Goal: Transaction & Acquisition: Purchase product/service

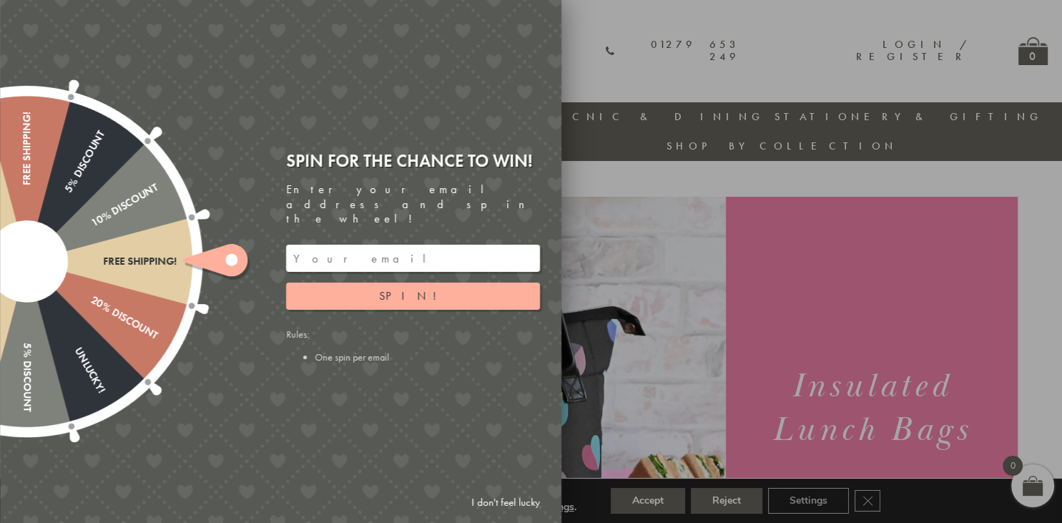
click at [295, 245] on input "email" at bounding box center [413, 258] width 254 height 27
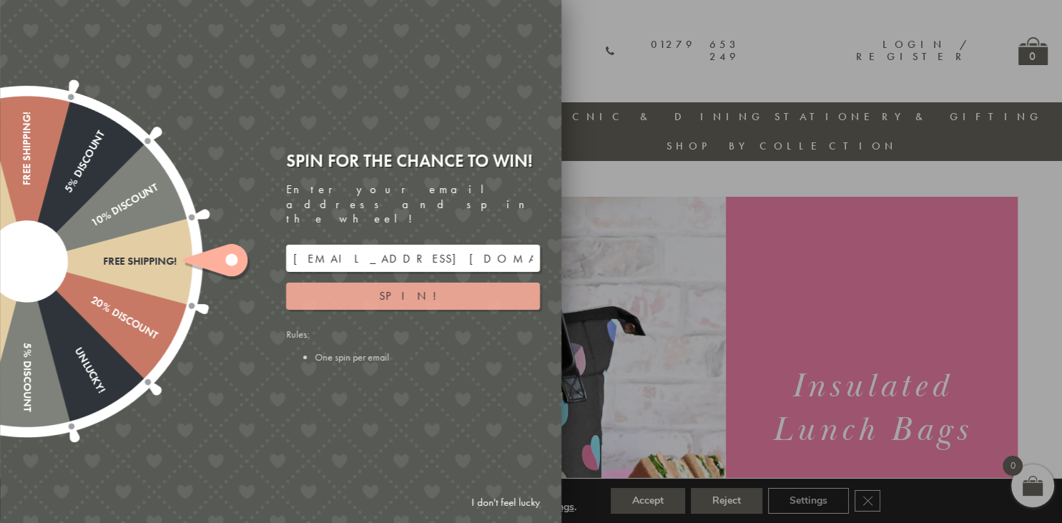
click at [388, 283] on button "Spin!" at bounding box center [413, 295] width 254 height 27
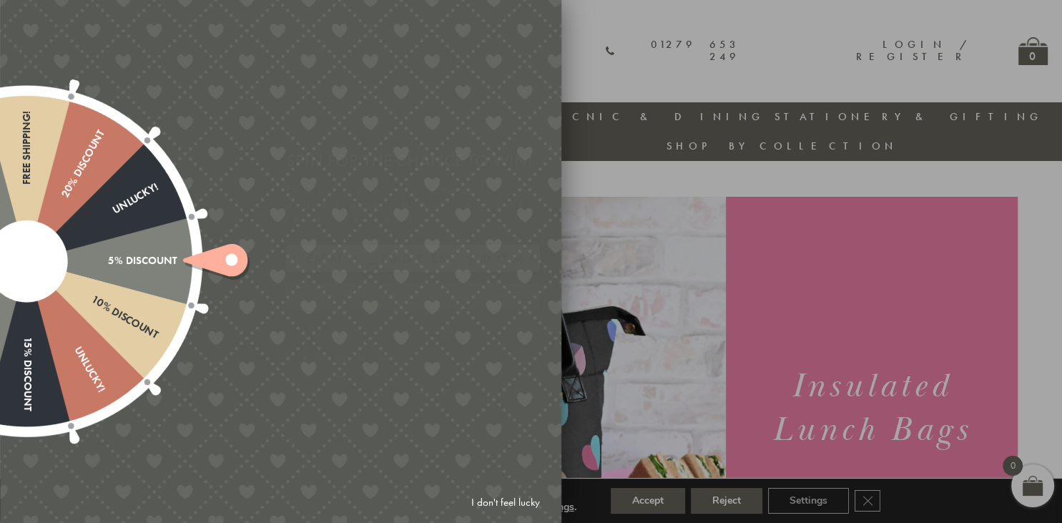
type input "886PH4TT"
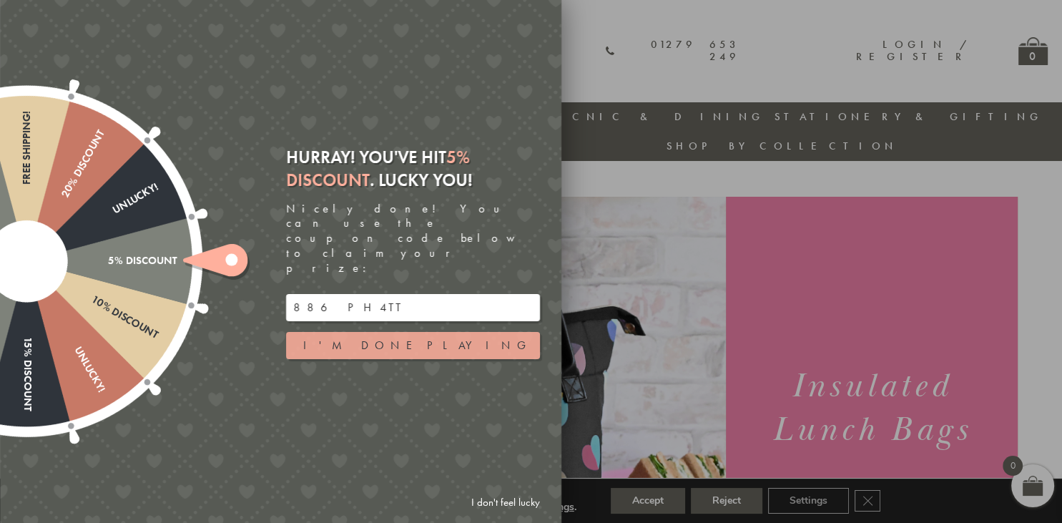
click at [385, 332] on button "I'm done playing" at bounding box center [413, 345] width 254 height 27
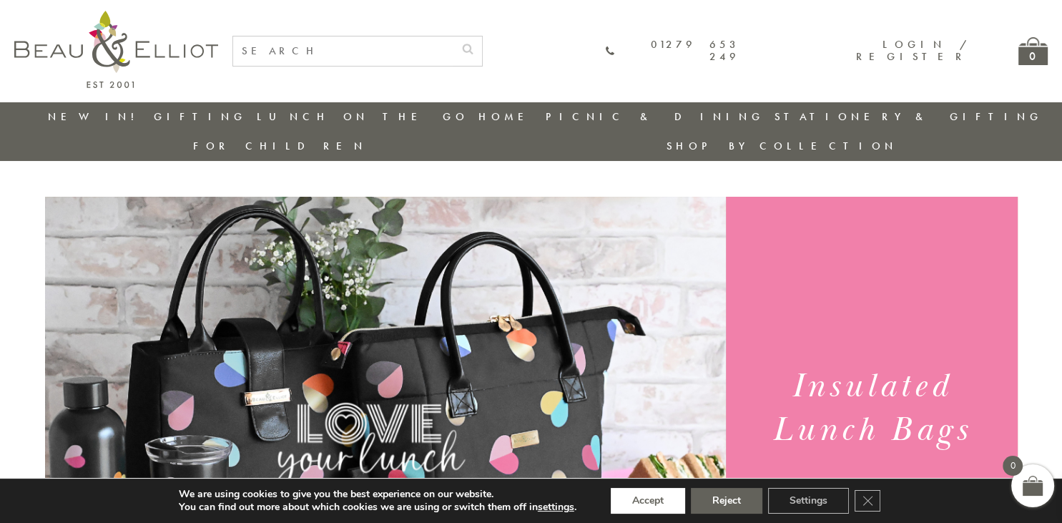
click at [662, 499] on button "Accept" at bounding box center [648, 501] width 74 height 26
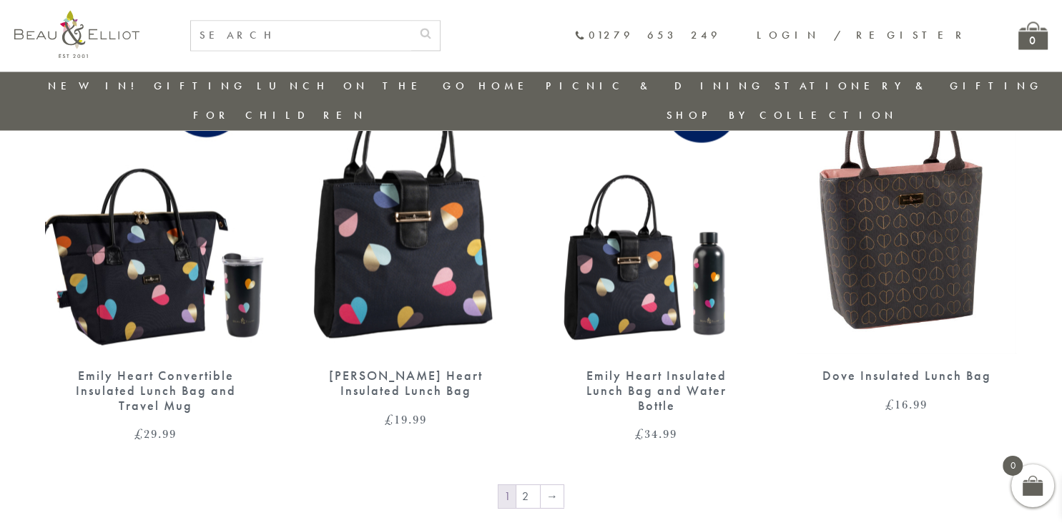
scroll to position [2314, 0]
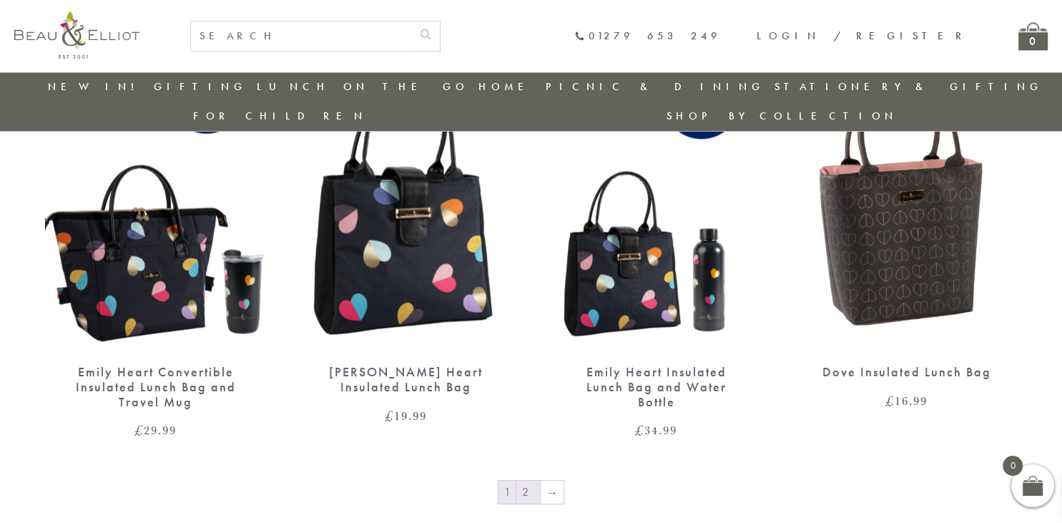
click at [528, 480] on link "2" at bounding box center [528, 491] width 24 height 23
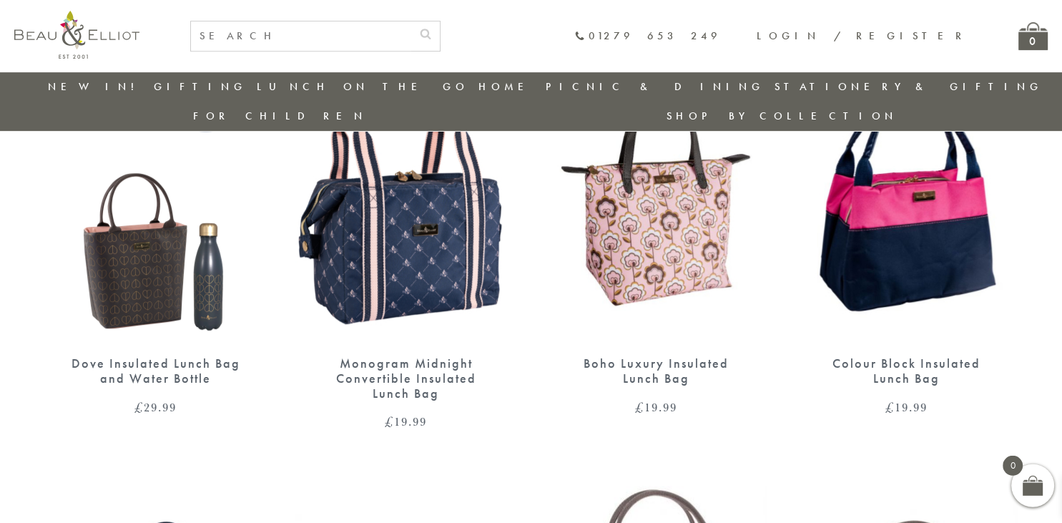
scroll to position [616, 0]
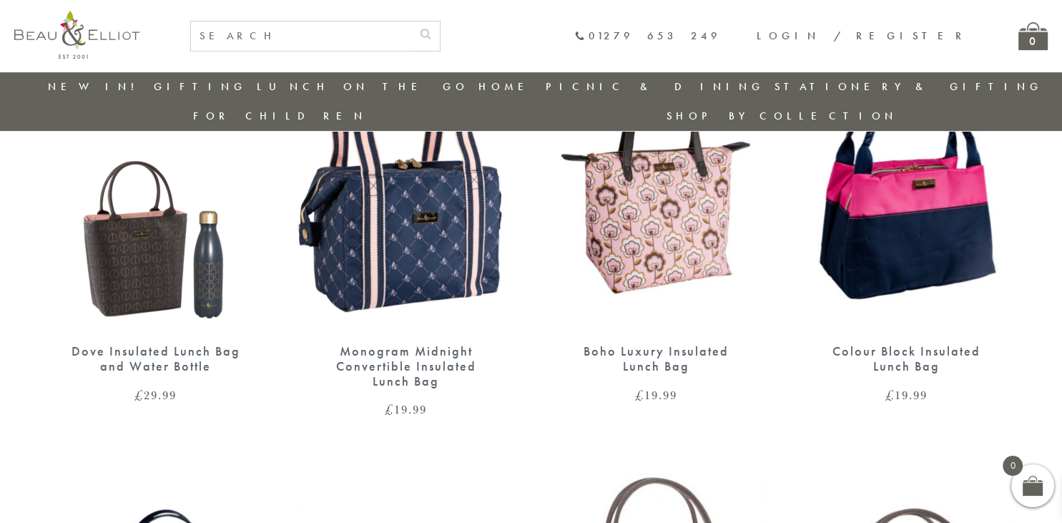
click at [911, 237] on img at bounding box center [907, 187] width 222 height 286
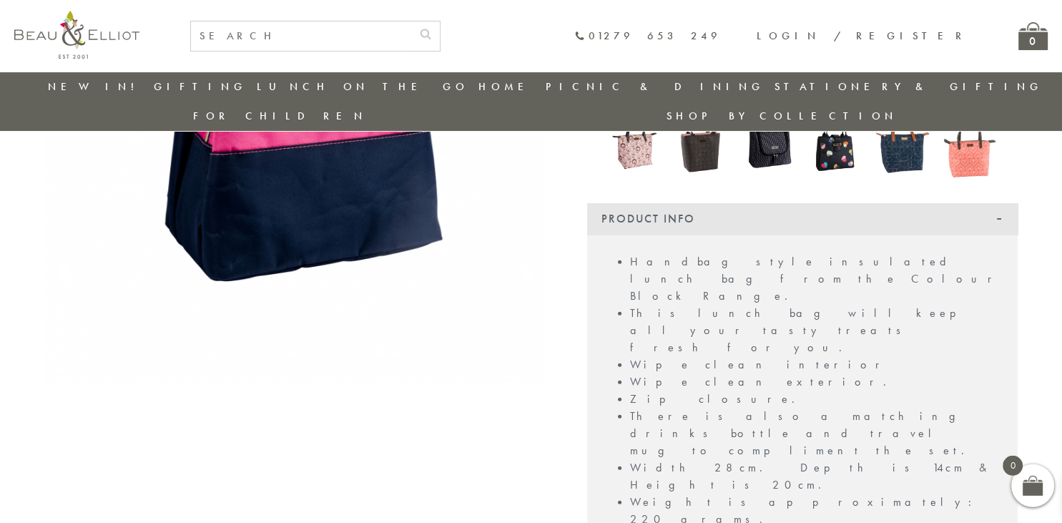
scroll to position [300, 0]
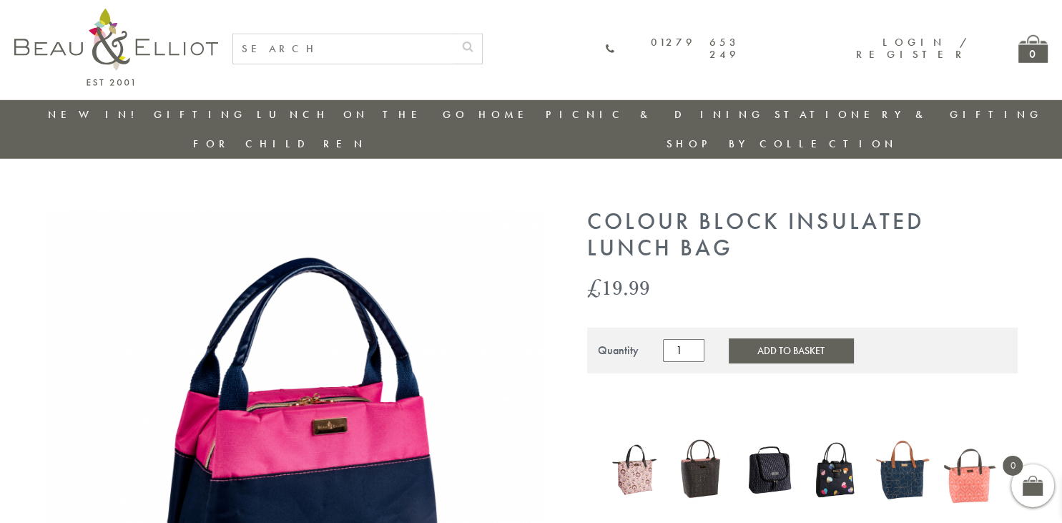
scroll to position [0, 0]
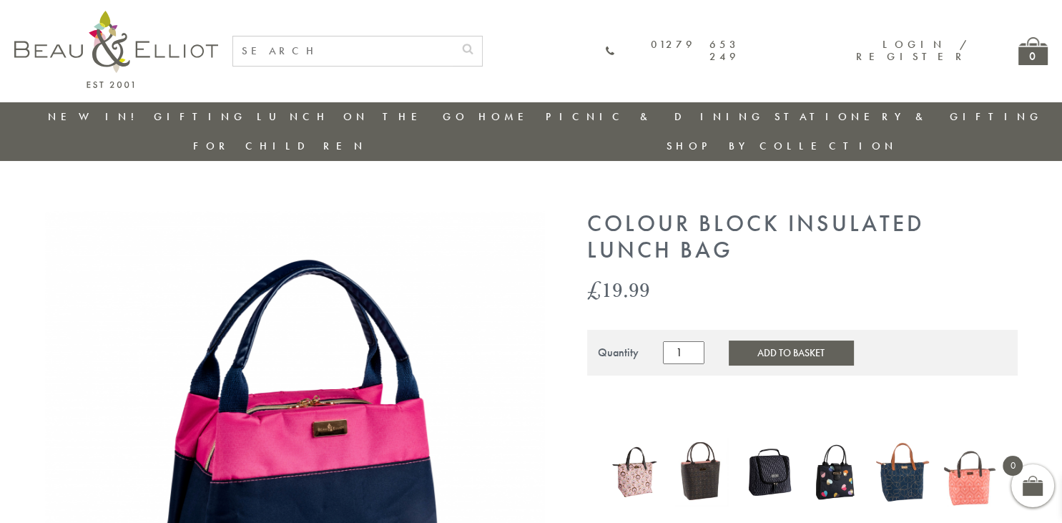
click at [759, 340] on button "Add to Basket" at bounding box center [791, 352] width 124 height 24
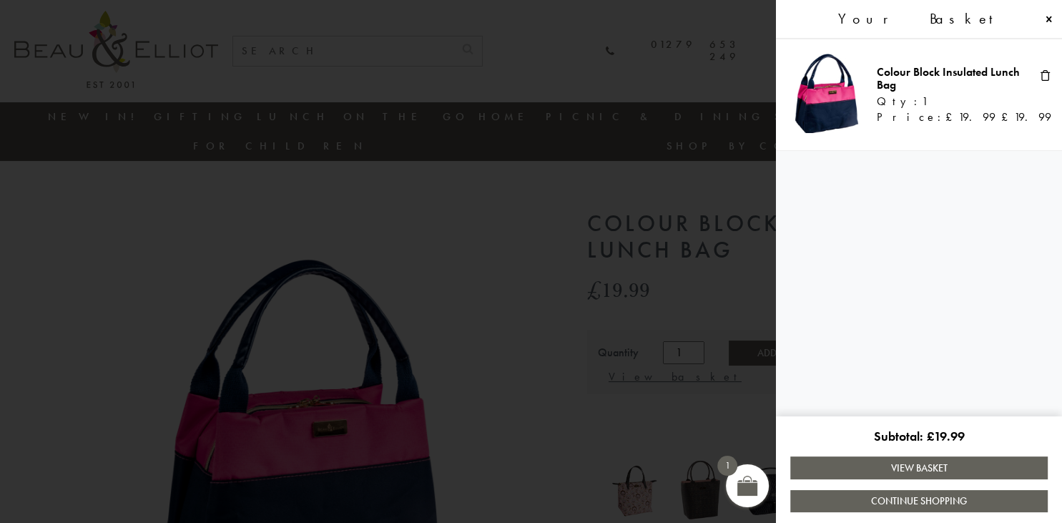
click at [879, 469] on link "View Basket" at bounding box center [918, 467] width 257 height 22
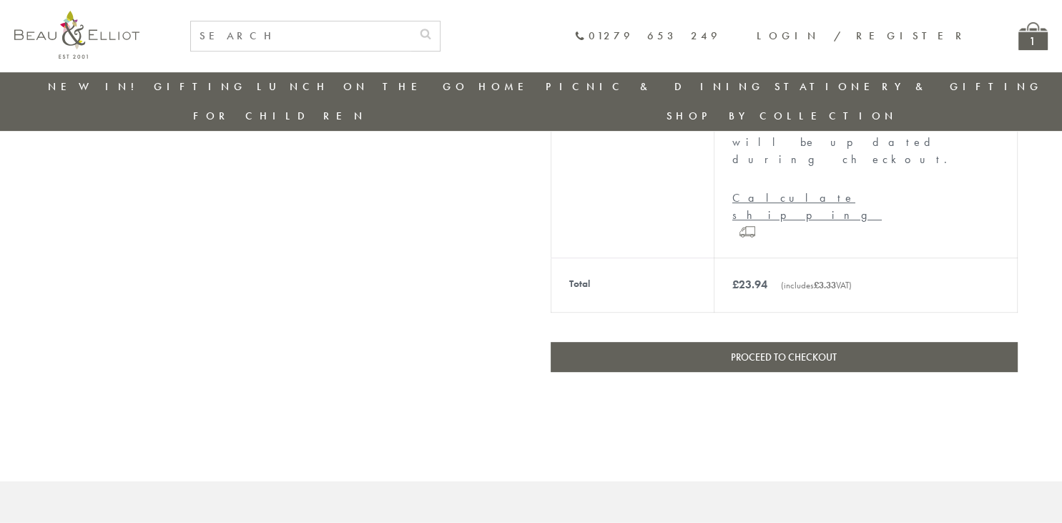
scroll to position [551, 0]
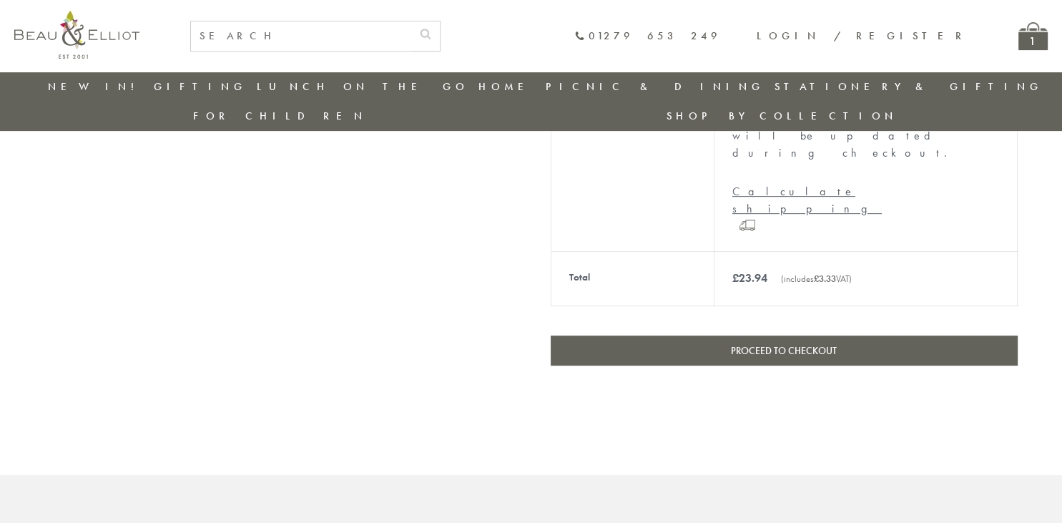
click at [806, 335] on link "Proceed to checkout" at bounding box center [784, 350] width 467 height 30
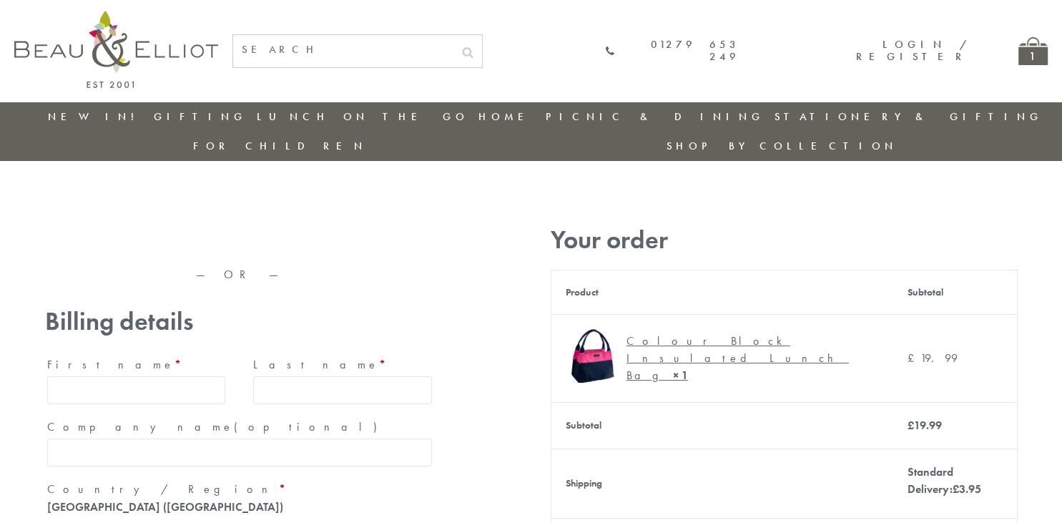
click at [52, 376] on input "First name *" at bounding box center [136, 390] width 179 height 28
type input "[PERSON_NAME]"
click at [265, 376] on input "Last name *" at bounding box center [342, 390] width 179 height 28
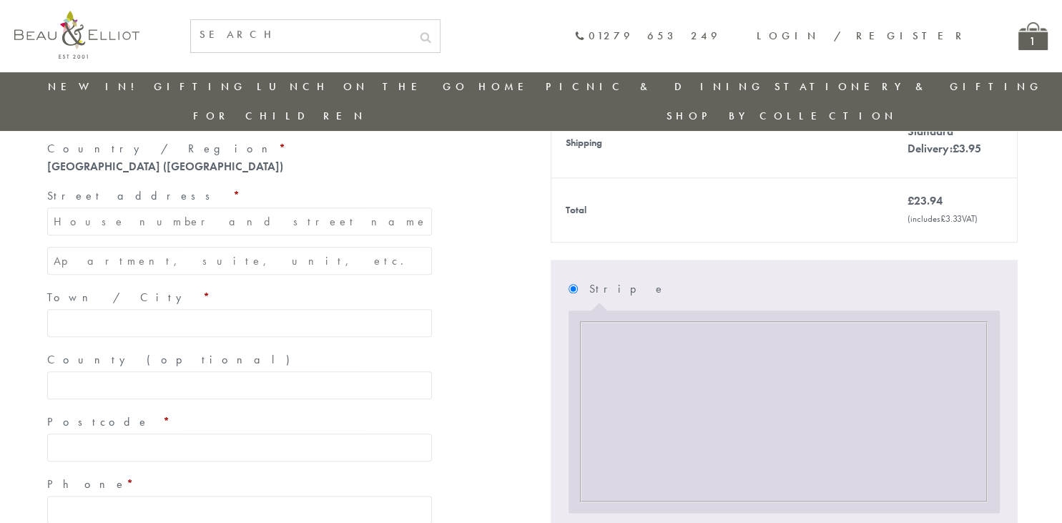
scroll to position [306, 0]
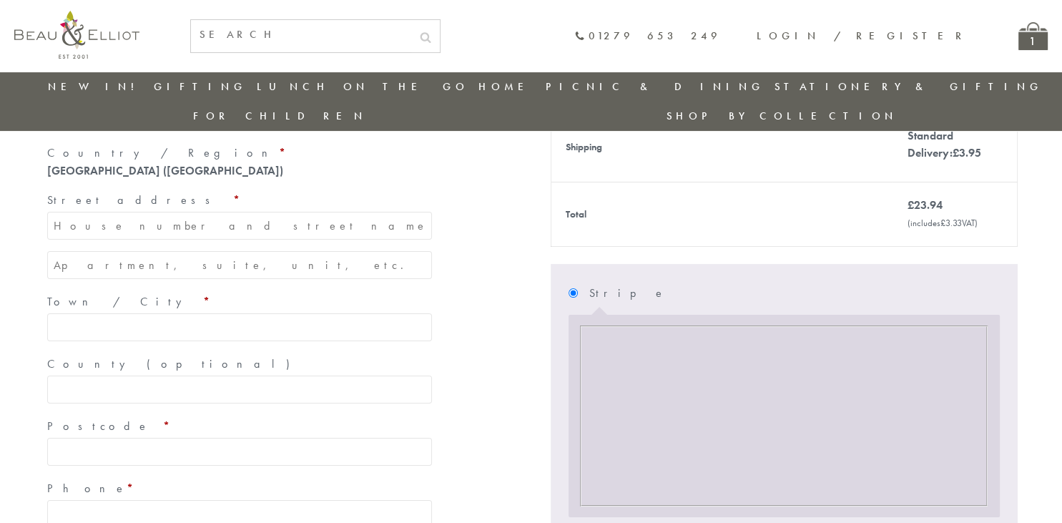
click at [51, 212] on input "Street address *" at bounding box center [239, 226] width 385 height 28
type input "12"
type input "Gardner"
type input "12 [PERSON_NAME] [PERSON_NAME]"
type input "Peasedown St [PERSON_NAME]"
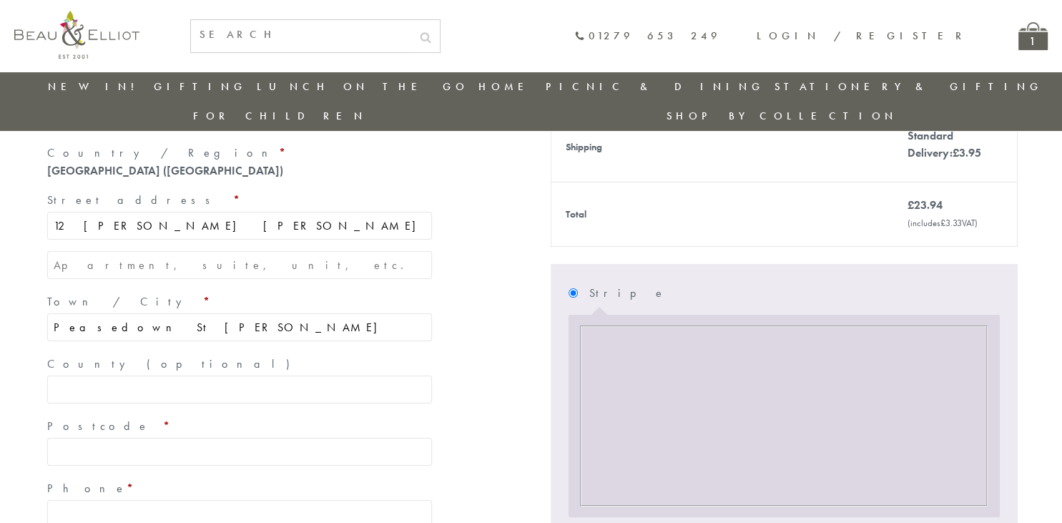
type input "BA2 8ER"
type input "[PHONE_NUMBER]"
type input "[EMAIL_ADDRESS][DOMAIN_NAME]"
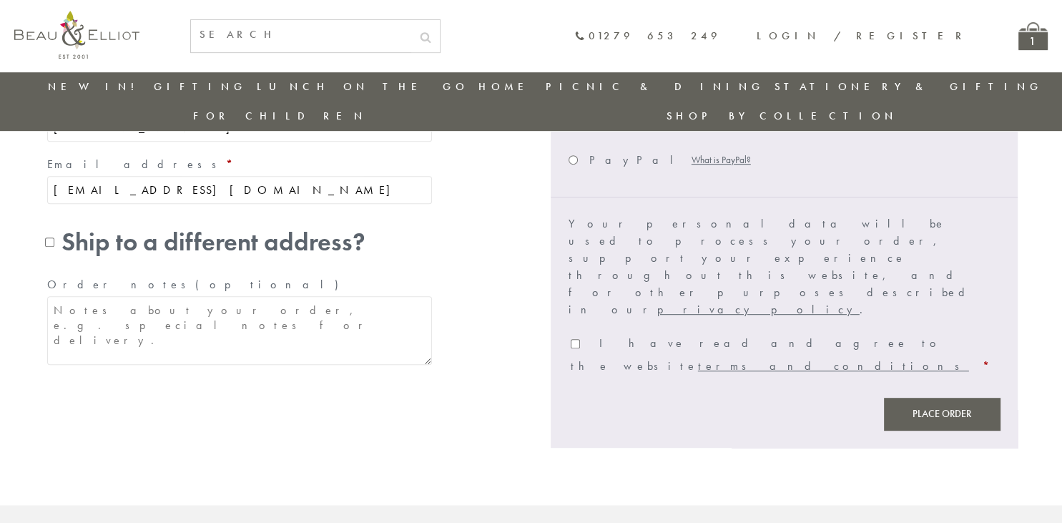
scroll to position [709, 0]
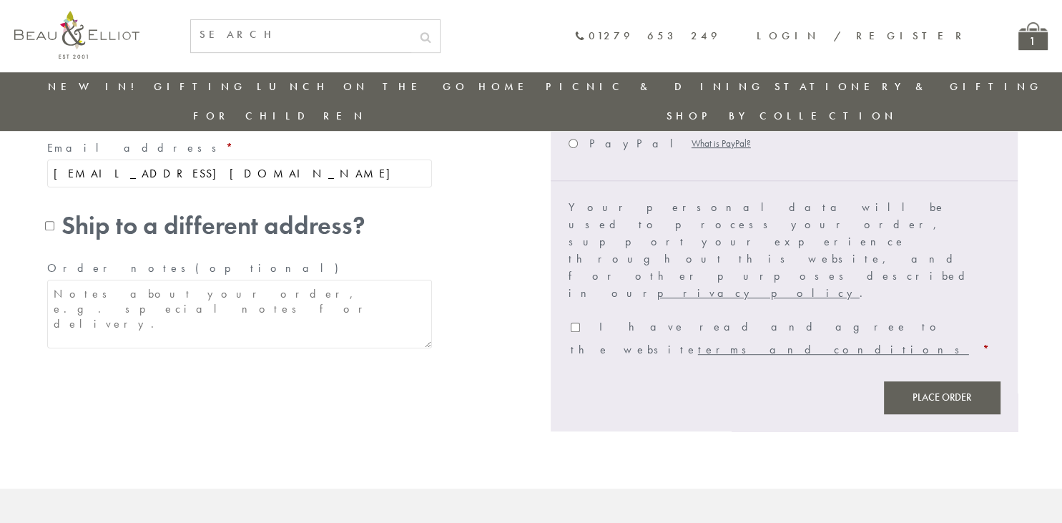
click at [575, 322] on input "I have read and agree to the website terms and conditions *" at bounding box center [575, 326] width 9 height 9
checkbox input "true"
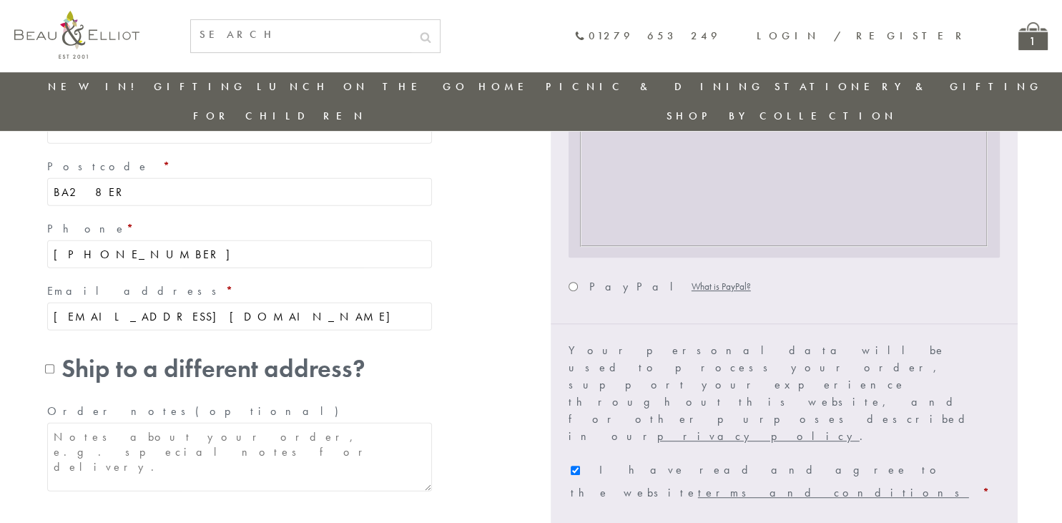
scroll to position [570, 0]
